Goal: Task Accomplishment & Management: Manage account settings

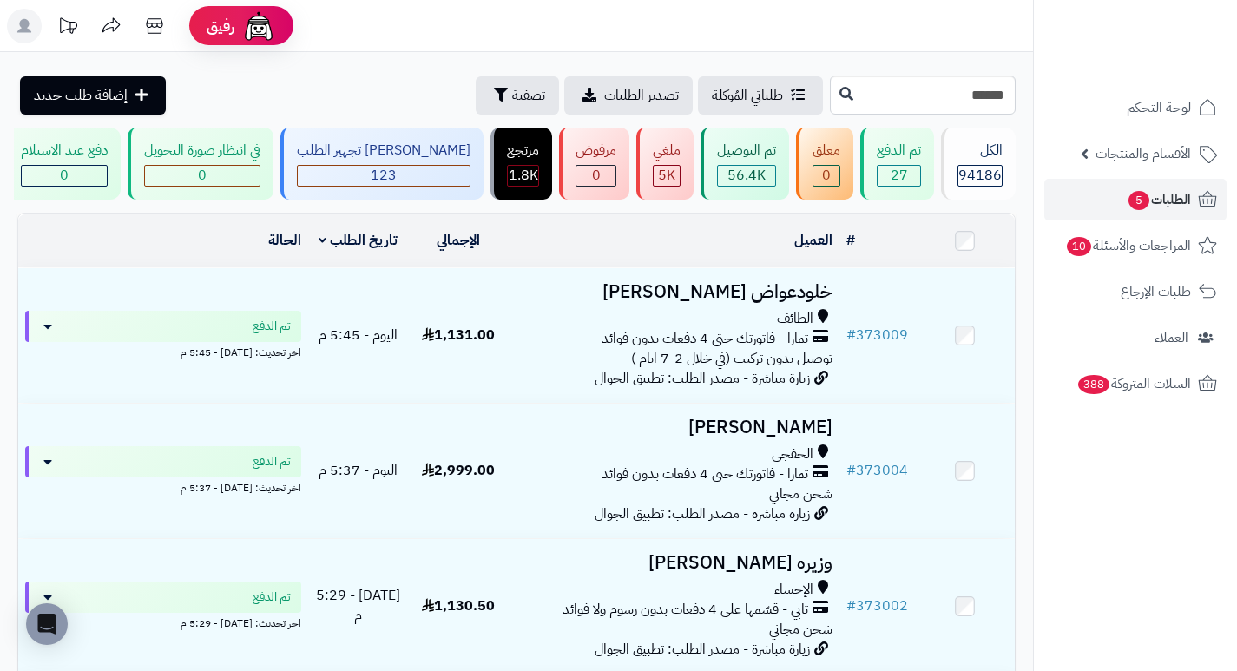
type input "******"
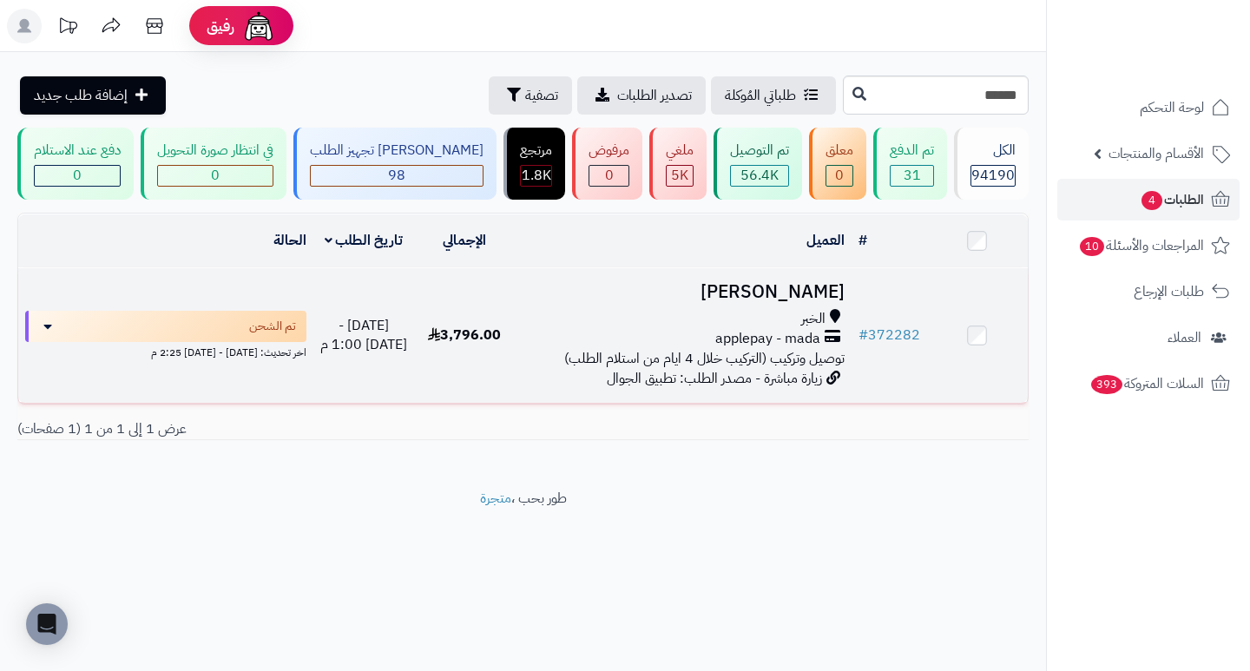
click at [806, 297] on h3 "[PERSON_NAME]" at bounding box center [683, 292] width 322 height 20
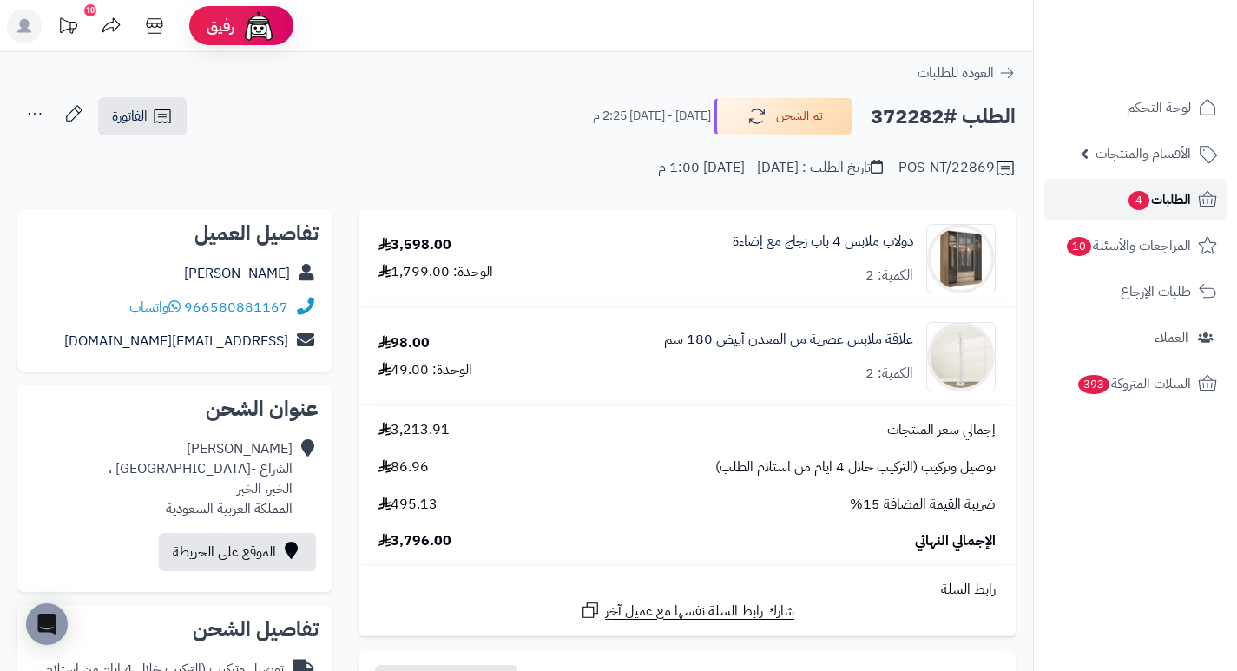
click at [1168, 198] on span "الطلبات 4" at bounding box center [1159, 199] width 64 height 24
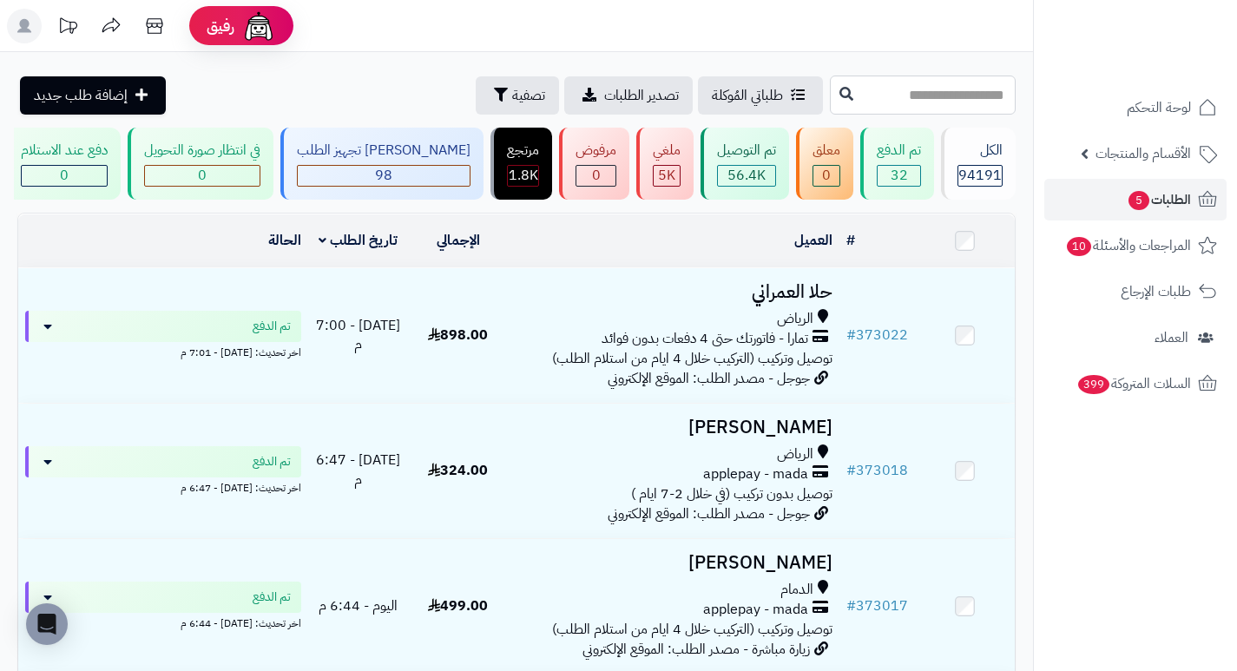
drag, startPoint x: 981, startPoint y: 97, endPoint x: 1005, endPoint y: 88, distance: 26.1
click at [981, 97] on input "text" at bounding box center [923, 95] width 186 height 39
type input "******"
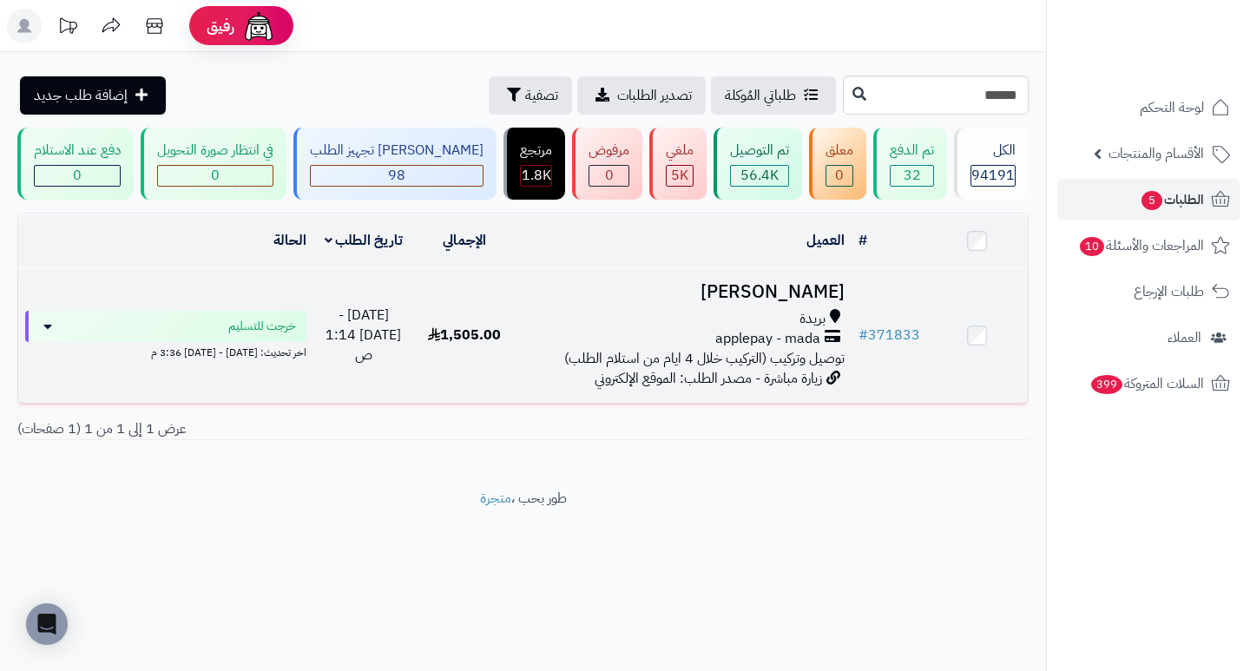
click at [812, 297] on h3 "[PERSON_NAME]" at bounding box center [683, 292] width 322 height 20
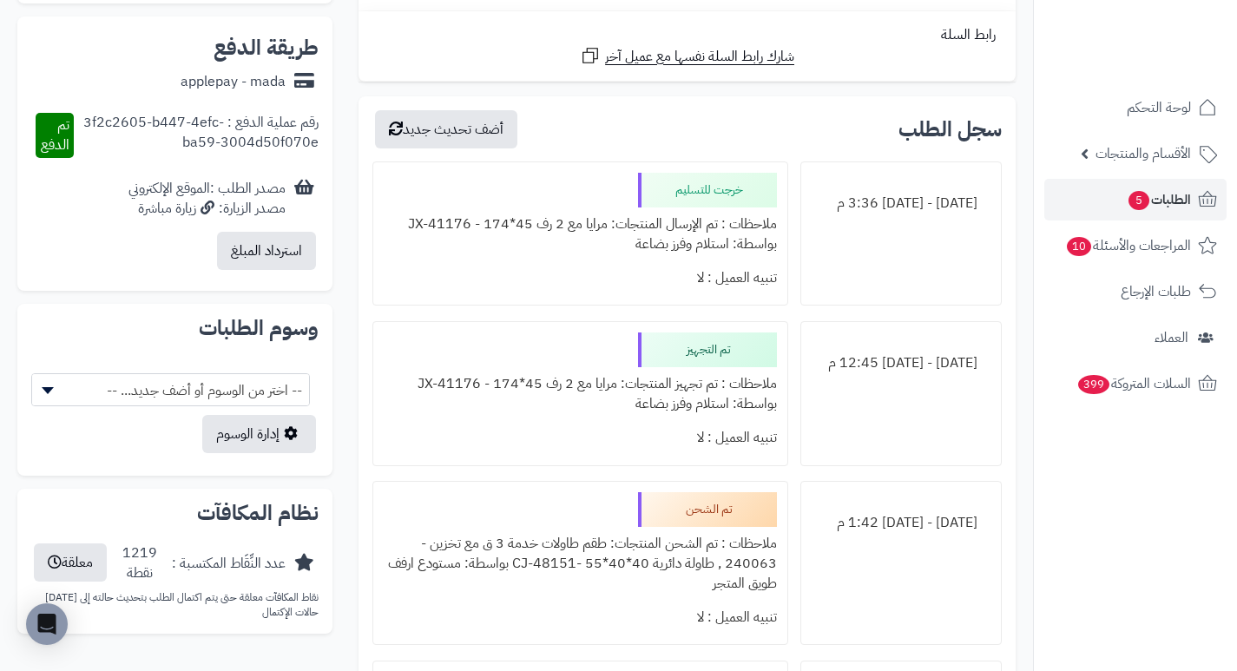
scroll to position [781, 0]
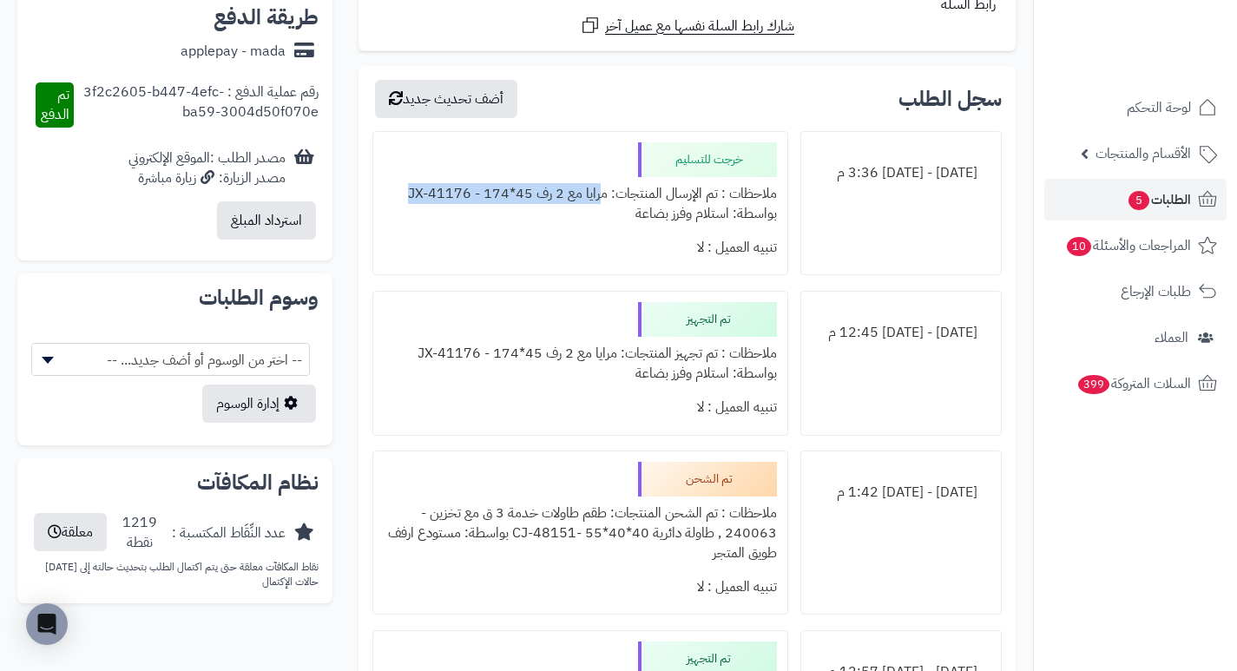
drag, startPoint x: 607, startPoint y: 189, endPoint x: 386, endPoint y: 180, distance: 220.7
click at [386, 180] on div "ملاحظات : تم الإرسال المنتجات: مرايا مع 2 رف 45*174 - JX-41176 بواسطة: استلام و…" at bounding box center [580, 204] width 392 height 54
click at [490, 233] on div "تنبيه العميل : لا" at bounding box center [580, 248] width 392 height 34
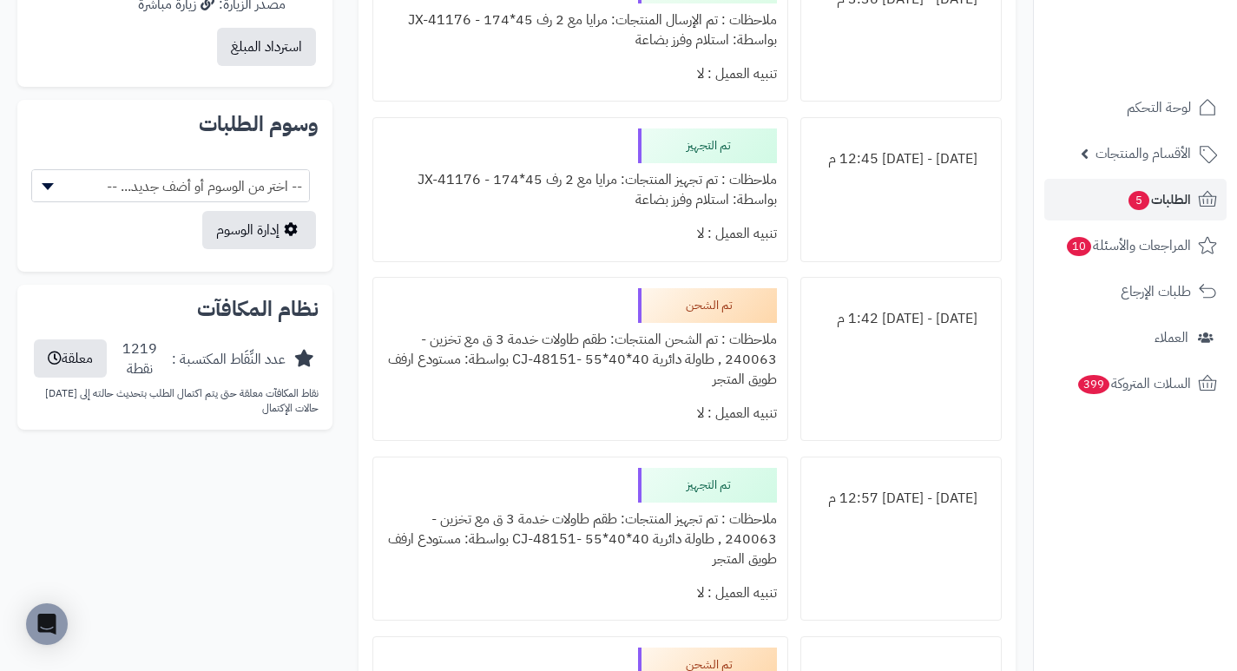
scroll to position [1042, 0]
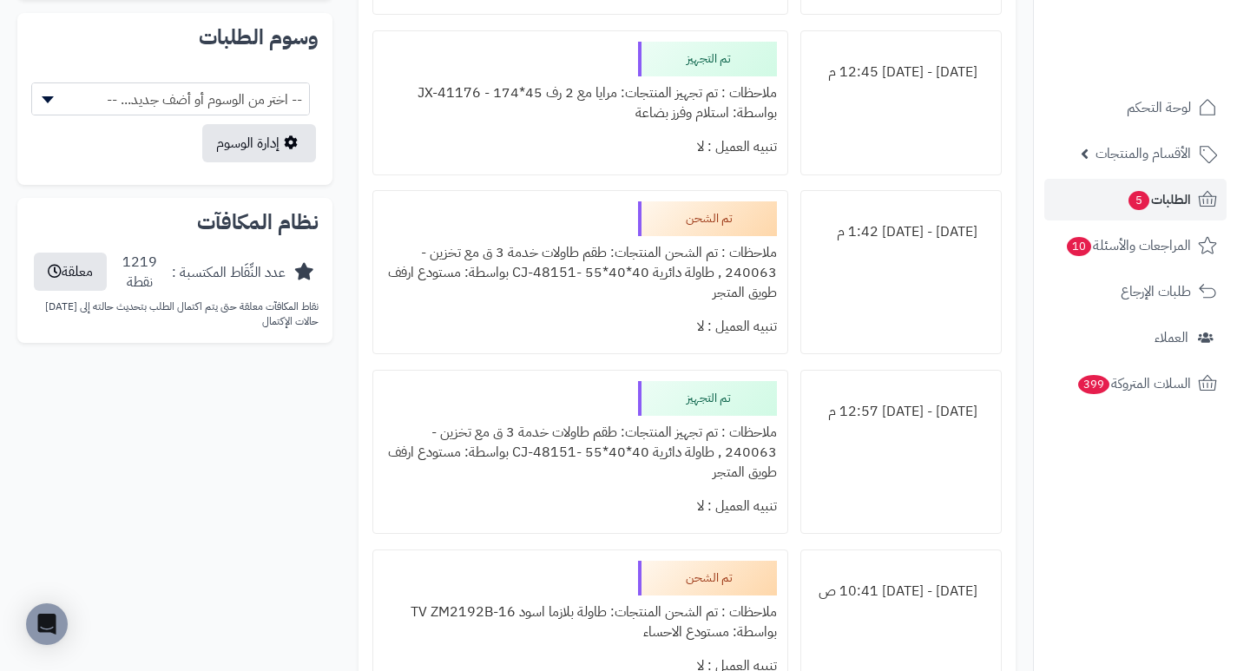
drag, startPoint x: 593, startPoint y: 263, endPoint x: 472, endPoint y: 297, distance: 125.3
click at [472, 297] on div "ملاحظات : تم الشحن المنتجات: طقم طاولات خدمة 3 ق مع تخزين - 240063 , طاولة دائر…" at bounding box center [580, 273] width 392 height 74
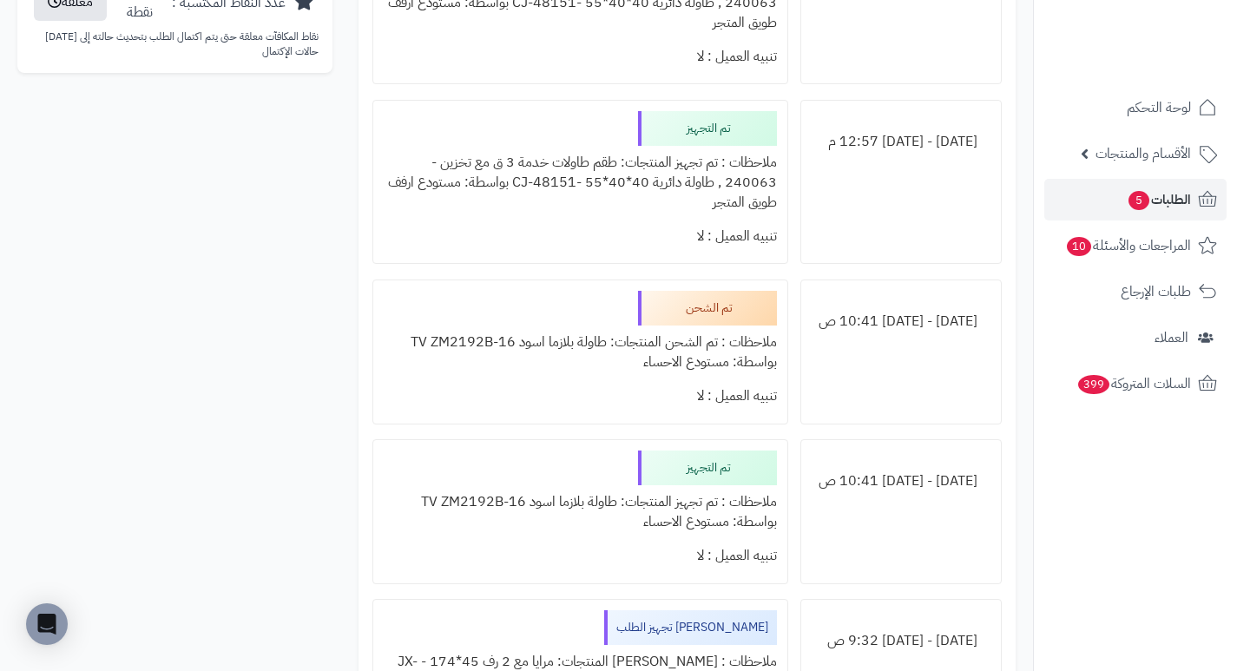
scroll to position [1389, 0]
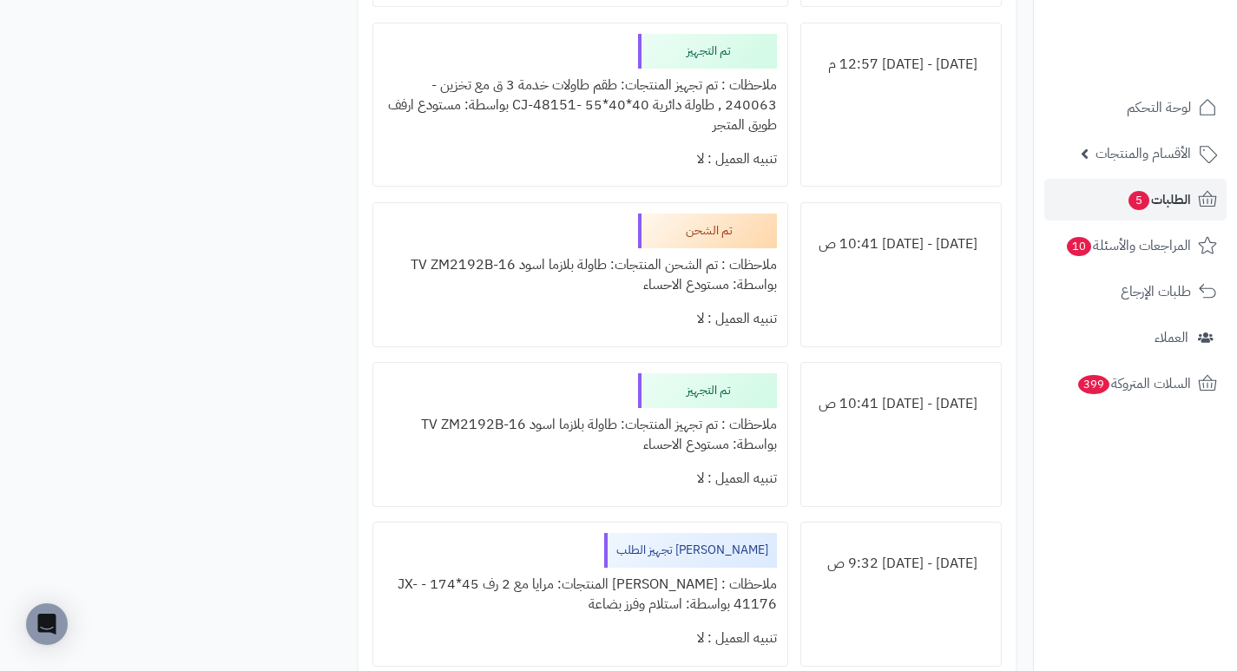
drag, startPoint x: 567, startPoint y: 265, endPoint x: 527, endPoint y: 278, distance: 42.0
click at [527, 278] on div "ملاحظات : تم الشحن المنتجات: طاولة بلازما اسود TV ZM2192B-16 بواسطة: مستودع الا…" at bounding box center [580, 275] width 392 height 54
click at [555, 321] on div "تنبيه العميل : لا" at bounding box center [580, 319] width 392 height 34
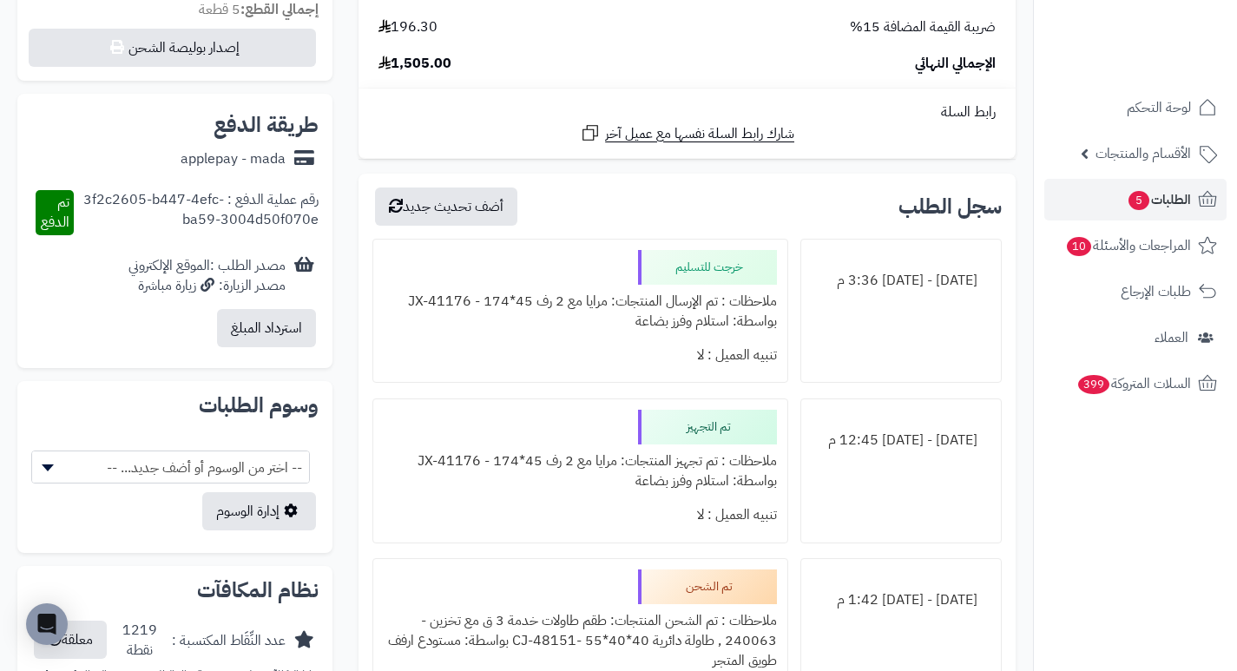
scroll to position [868, 0]
